Goal: Information Seeking & Learning: Learn about a topic

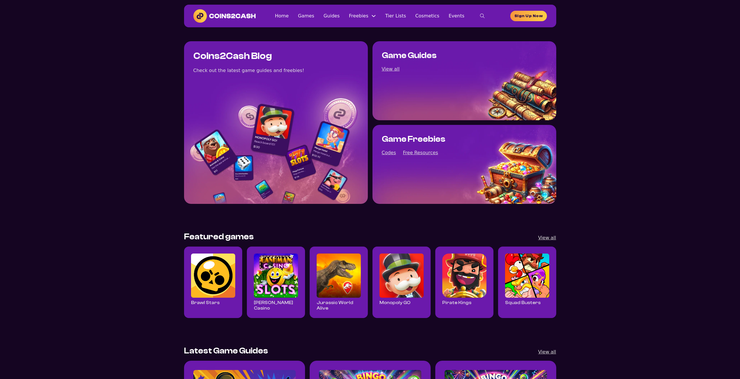
click at [203, 280] on img "Read all Brawl Stars posts" at bounding box center [213, 276] width 44 height 44
click at [282, 274] on img "Read all Cashman Casino posts" at bounding box center [276, 276] width 44 height 44
click at [320, 17] on ul "Home Games Guides Freebies Free Resources Codes Tier Lists Cosmetics Events" at bounding box center [370, 16] width 190 height 8
click at [327, 17] on ul "Home Games Guides Freebies Free Resources Codes Tier Lists Cosmetics Events" at bounding box center [370, 16] width 190 height 8
click at [333, 17] on link "Guides" at bounding box center [332, 16] width 16 height 8
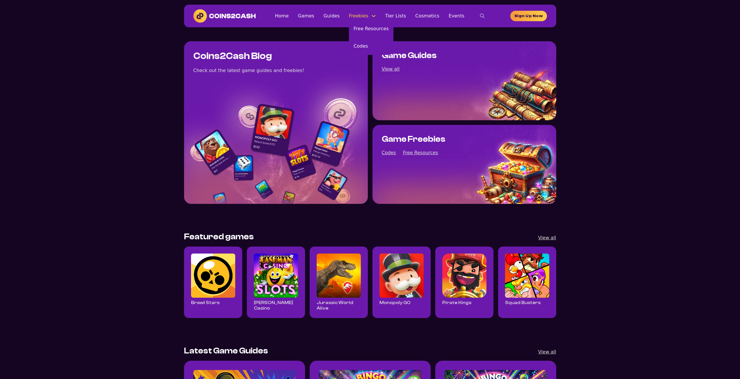
click at [376, 17] on button "Freebies Sub menu" at bounding box center [373, 16] width 5 height 5
click at [375, 29] on link "Free Resources" at bounding box center [371, 28] width 44 height 17
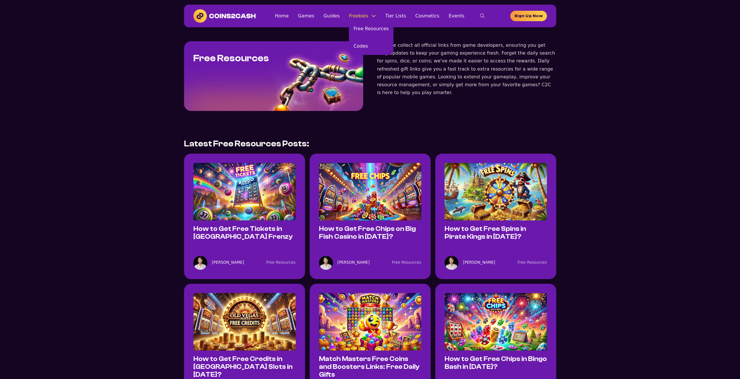
click at [368, 18] on link "Freebies" at bounding box center [358, 16] width 19 height 8
click at [372, 47] on link "Codes" at bounding box center [371, 46] width 44 height 17
click at [367, 45] on link "Codes" at bounding box center [371, 46] width 44 height 17
click at [370, 30] on link "Free Resources" at bounding box center [371, 28] width 44 height 17
click at [403, 19] on link "Tier Lists" at bounding box center [395, 16] width 21 height 8
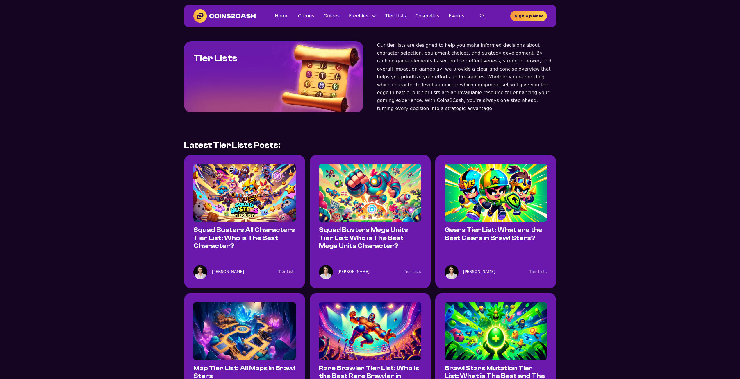
click at [246, 217] on img at bounding box center [244, 193] width 102 height 58
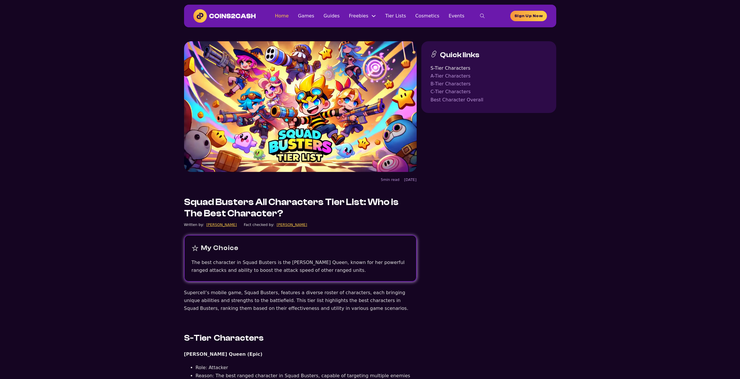
click at [288, 17] on link "Home" at bounding box center [282, 16] width 14 height 8
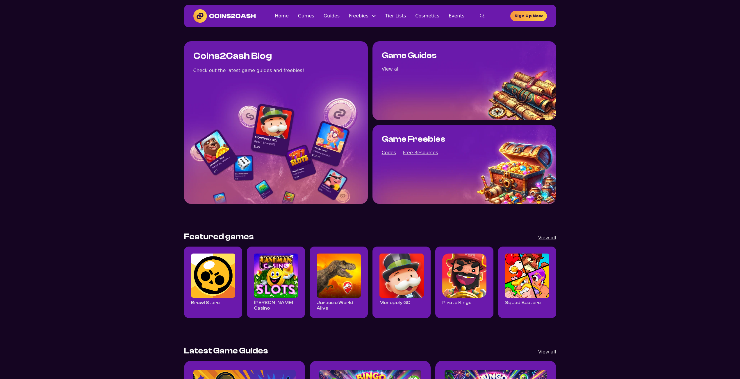
click at [275, 284] on img "Read all Cashman Casino posts" at bounding box center [276, 276] width 44 height 44
click at [259, 277] on img "Read all Cashman Casino posts" at bounding box center [276, 276] width 44 height 44
click at [356, 273] on img "Read all Jurassic World Alive posts" at bounding box center [339, 276] width 44 height 44
click at [393, 272] on img "Read all Monopoly GO posts" at bounding box center [401, 276] width 44 height 44
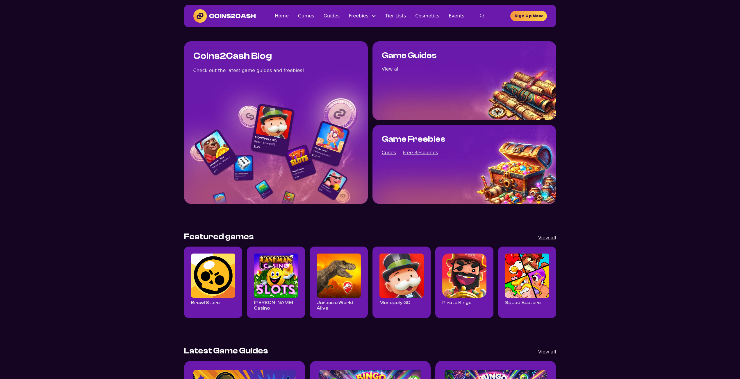
scroll to position [242, 0]
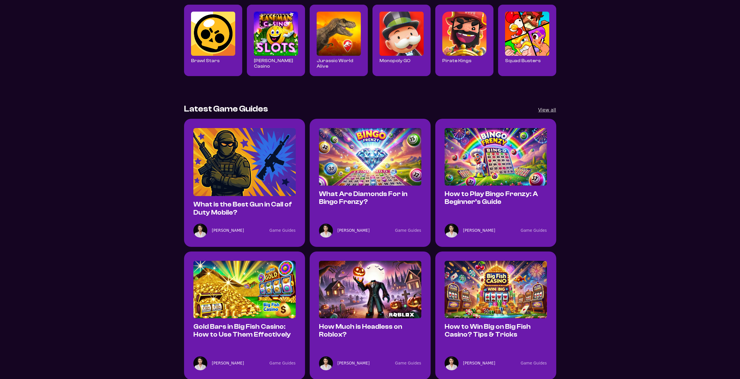
click at [361, 278] on img "How Much is Headless on Roblox?" at bounding box center [370, 290] width 102 height 58
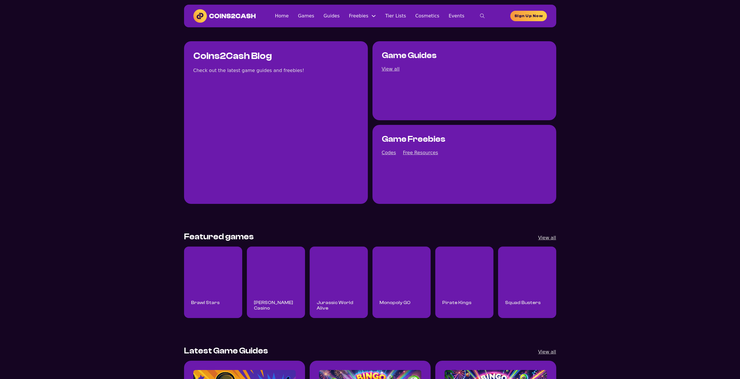
scroll to position [436, 0]
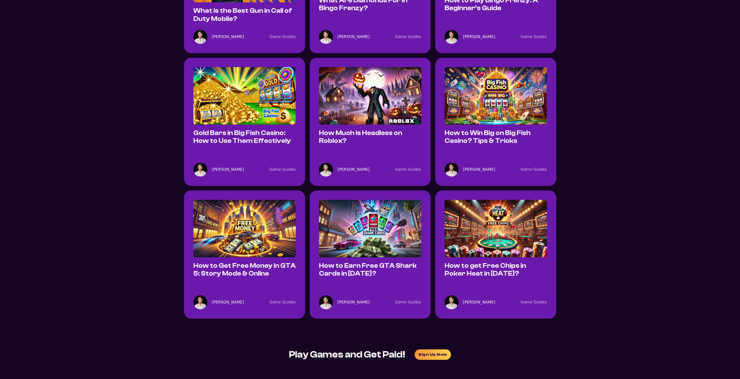
click at [238, 128] on div "Gold Bars in Big Fish Casino: How to Use Them Effectively" at bounding box center [244, 106] width 102 height 78
click at [236, 113] on img "Gold Bars in Big Fish Casino: How to Use Them Effectively" at bounding box center [244, 96] width 102 height 58
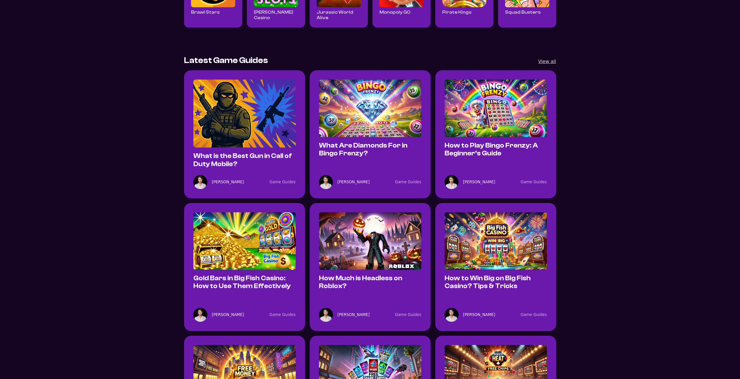
click at [239, 117] on img "What is the Best Gun in Call of Duty Mobile?" at bounding box center [244, 114] width 102 height 68
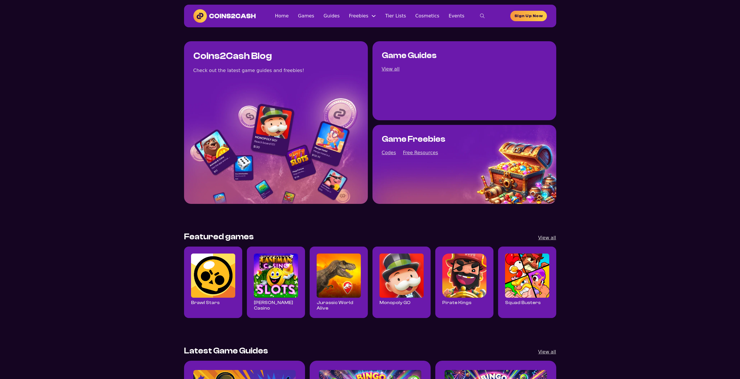
scroll to position [291, 0]
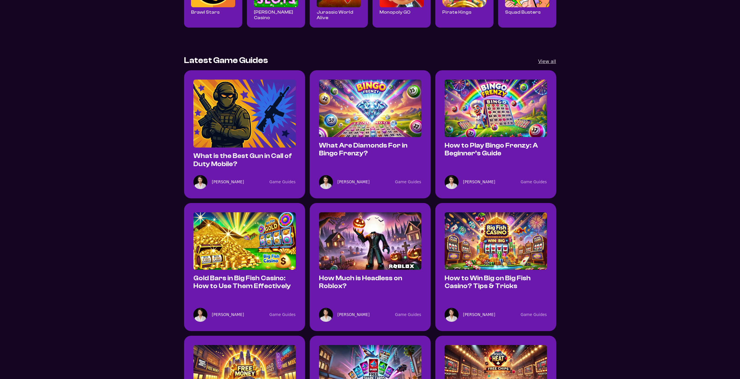
click at [505, 124] on img "How to Play Bingo Frenzy: A Beginner’s Guide" at bounding box center [496, 109] width 102 height 58
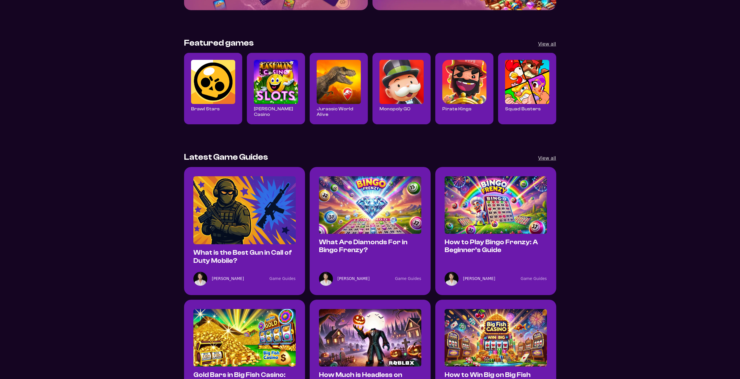
scroll to position [194, 0]
click at [341, 95] on img "Read all Jurassic World Alive posts" at bounding box center [339, 82] width 44 height 44
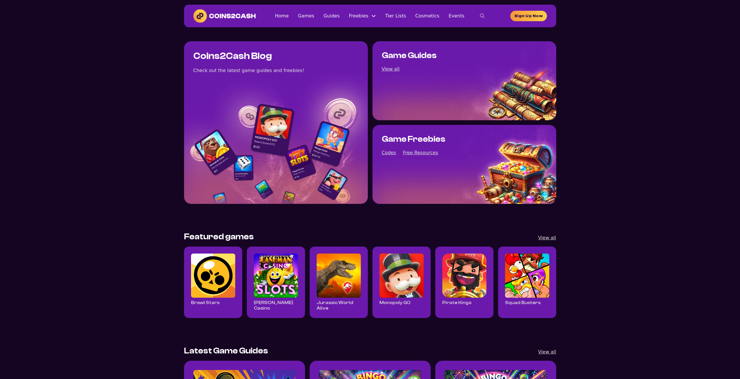
click at [210, 280] on img "Read all Brawl Stars posts" at bounding box center [213, 276] width 44 height 44
click at [469, 279] on img "Read all Pirate Kings posts" at bounding box center [464, 276] width 44 height 44
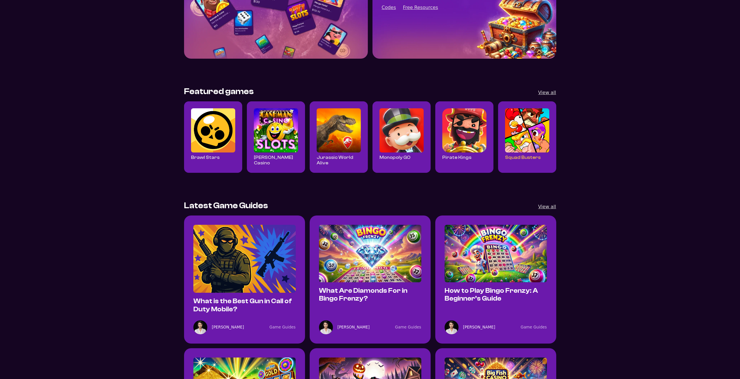
click at [517, 157] on link "Squad Busters" at bounding box center [522, 157] width 35 height 5
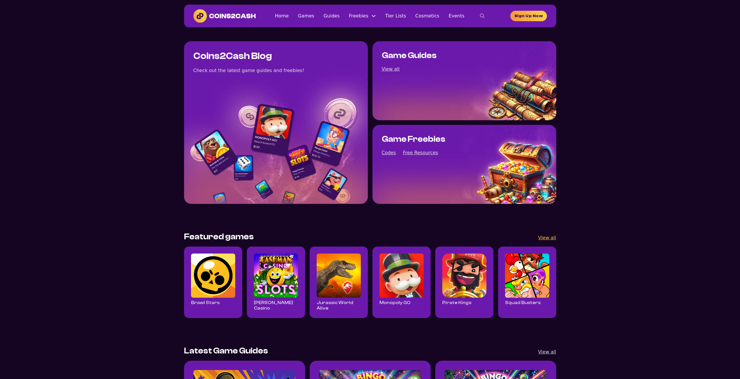
click at [548, 236] on link "View all" at bounding box center [547, 238] width 18 height 8
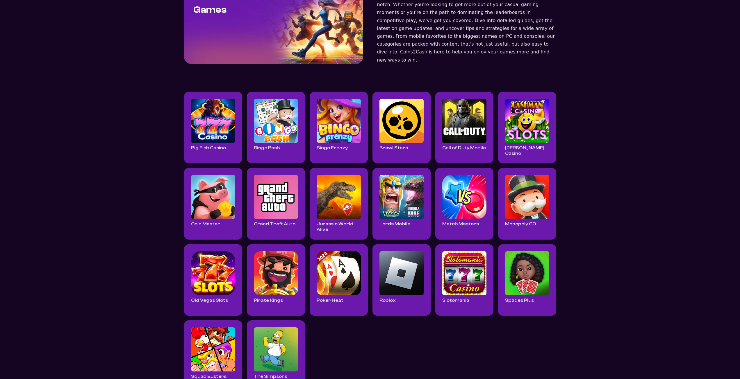
scroll to position [97, 0]
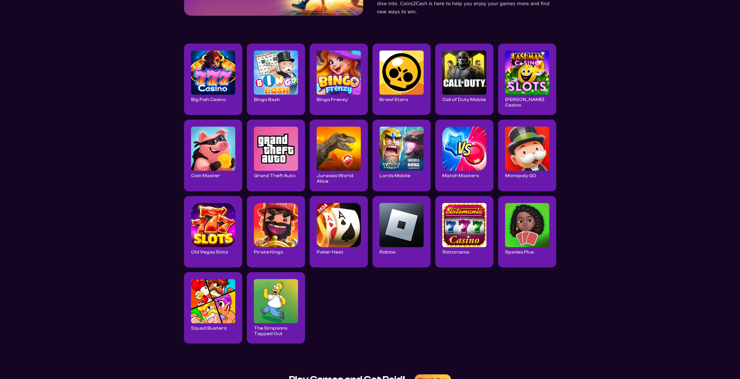
click at [222, 221] on img at bounding box center [213, 225] width 44 height 44
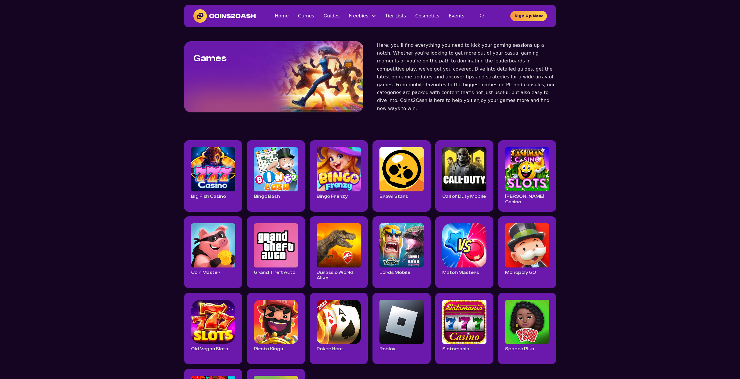
scroll to position [97, 0]
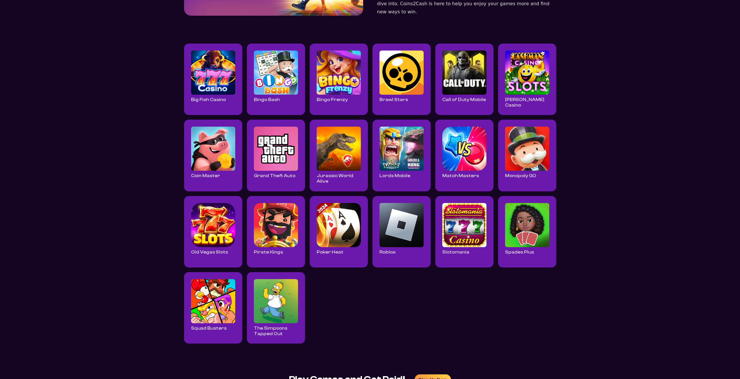
click at [282, 227] on img at bounding box center [276, 225] width 44 height 44
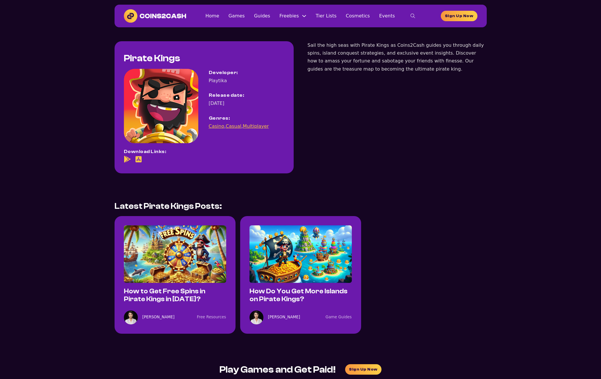
click at [185, 257] on img at bounding box center [175, 255] width 102 height 58
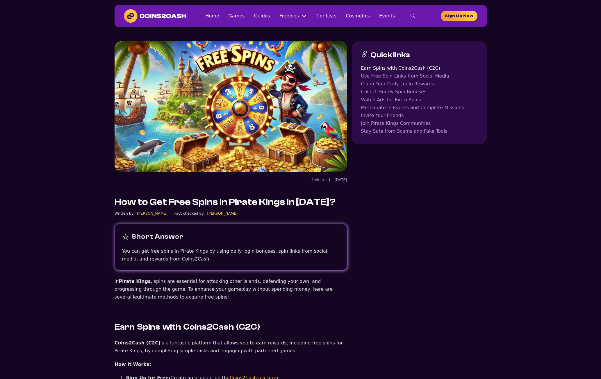
click at [157, 16] on img at bounding box center [155, 15] width 63 height 13
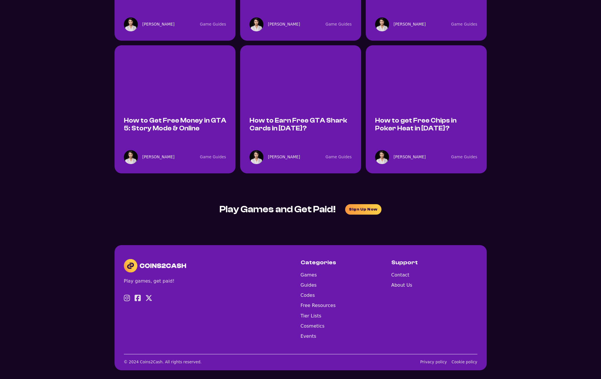
scroll to position [587, 0]
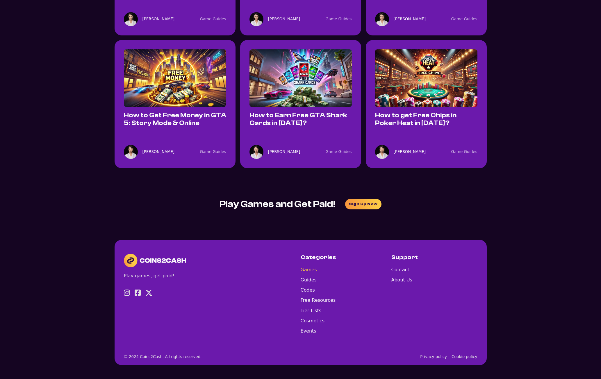
click at [315, 270] on link "Games" at bounding box center [318, 270] width 35 height 8
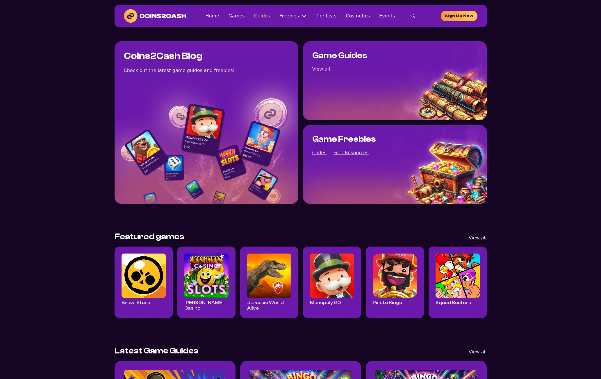
click at [270, 19] on link "Guides" at bounding box center [262, 16] width 16 height 8
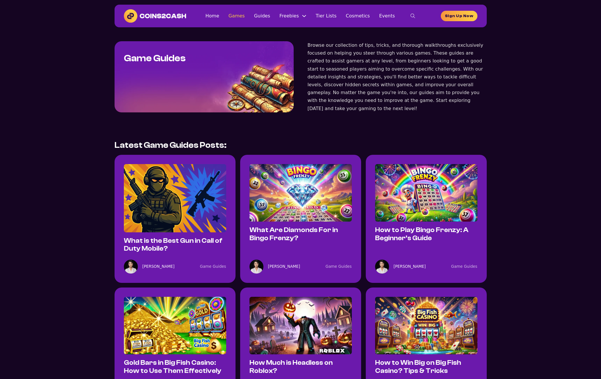
click at [245, 16] on link "Games" at bounding box center [237, 16] width 16 height 8
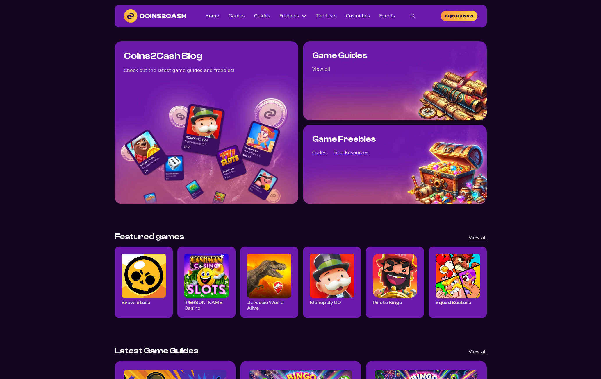
click at [165, 15] on img at bounding box center [155, 15] width 63 height 13
click at [133, 17] on img at bounding box center [155, 15] width 63 height 13
click at [382, 15] on link "Events" at bounding box center [387, 16] width 16 height 8
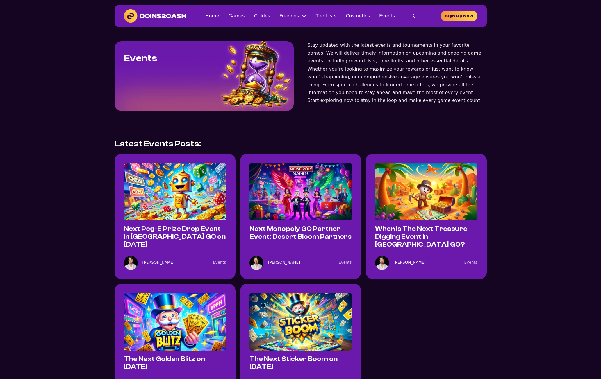
click at [195, 179] on img at bounding box center [175, 192] width 102 height 58
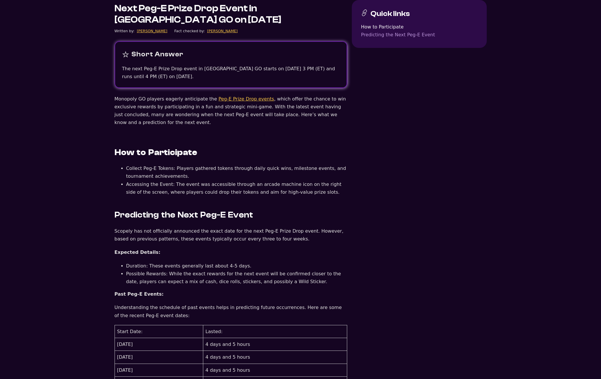
scroll to position [145, 0]
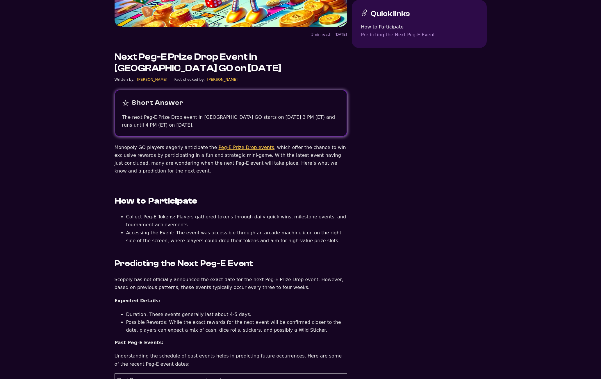
drag, startPoint x: 136, startPoint y: 78, endPoint x: 156, endPoint y: 79, distance: 19.8
click at [156, 79] on div "Written by: [PERSON_NAME] Fact checked by: [PERSON_NAME]" at bounding box center [231, 79] width 233 height 6
